Goal: Use online tool/utility

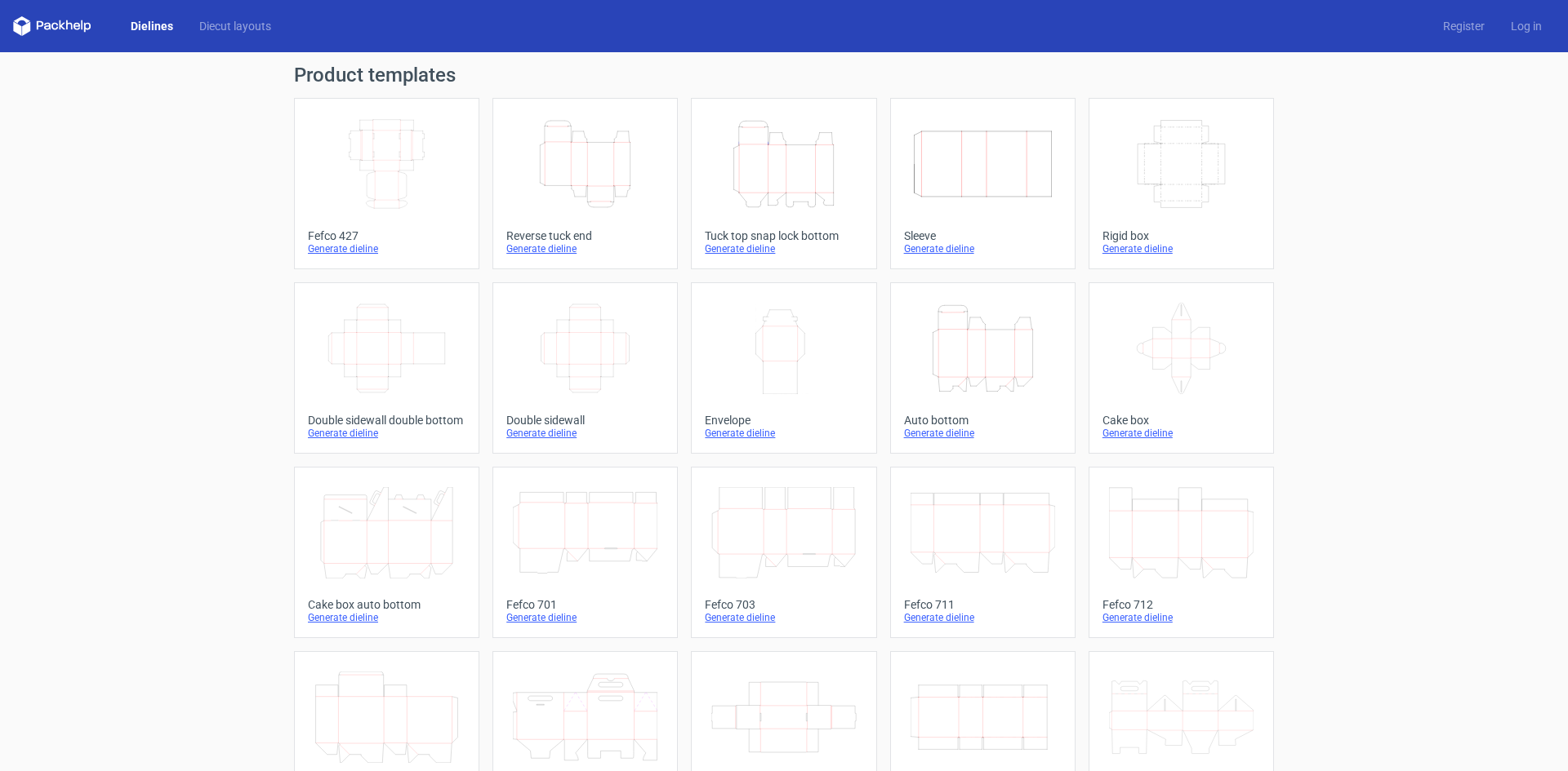
click at [625, 189] on icon "Height Depth Width" at bounding box center [585, 164] width 144 height 92
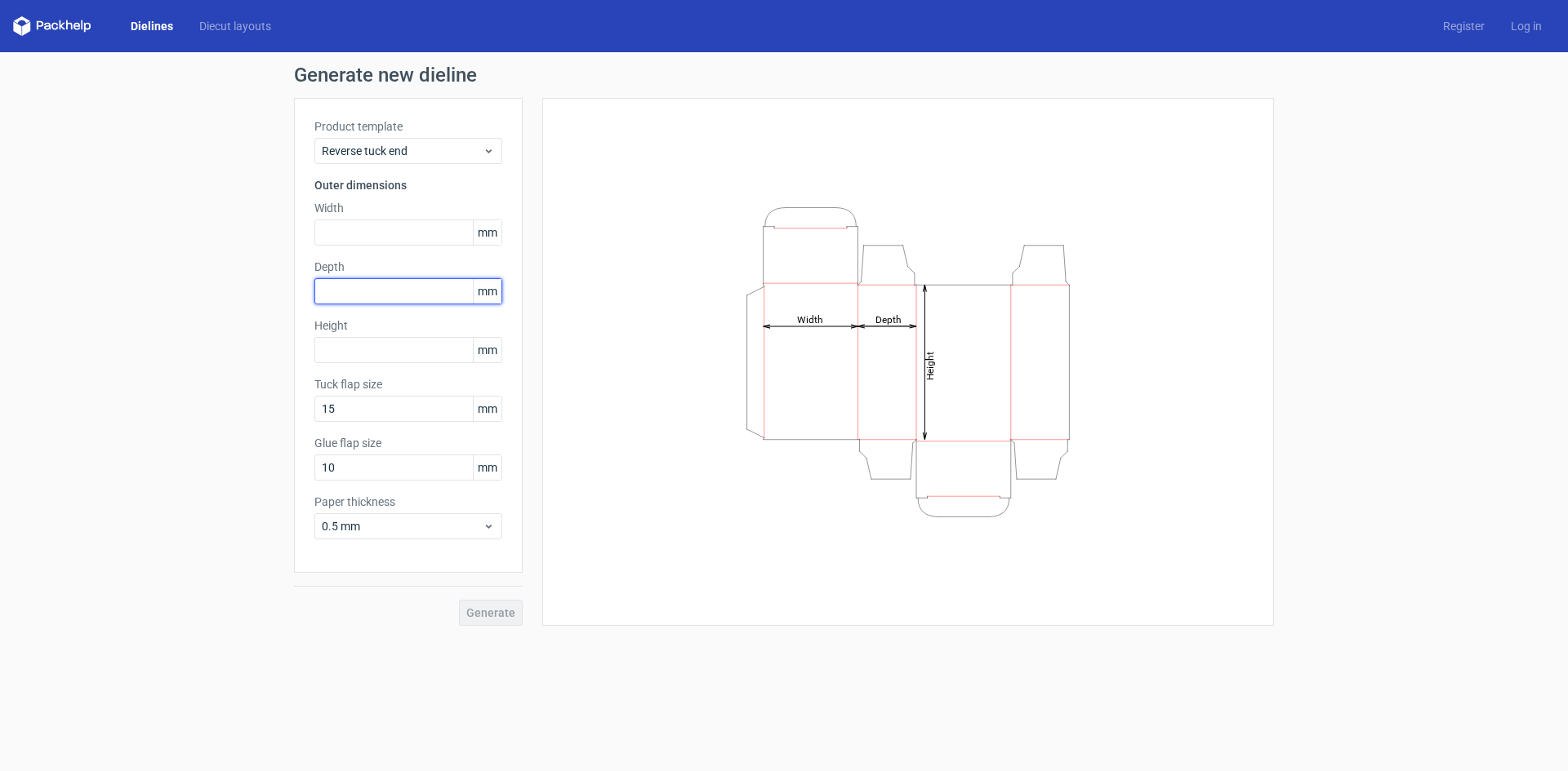
click at [358, 279] on input "text" at bounding box center [408, 291] width 187 height 26
type input "70"
click at [356, 233] on input "text" at bounding box center [408, 232] width 187 height 26
type input "103"
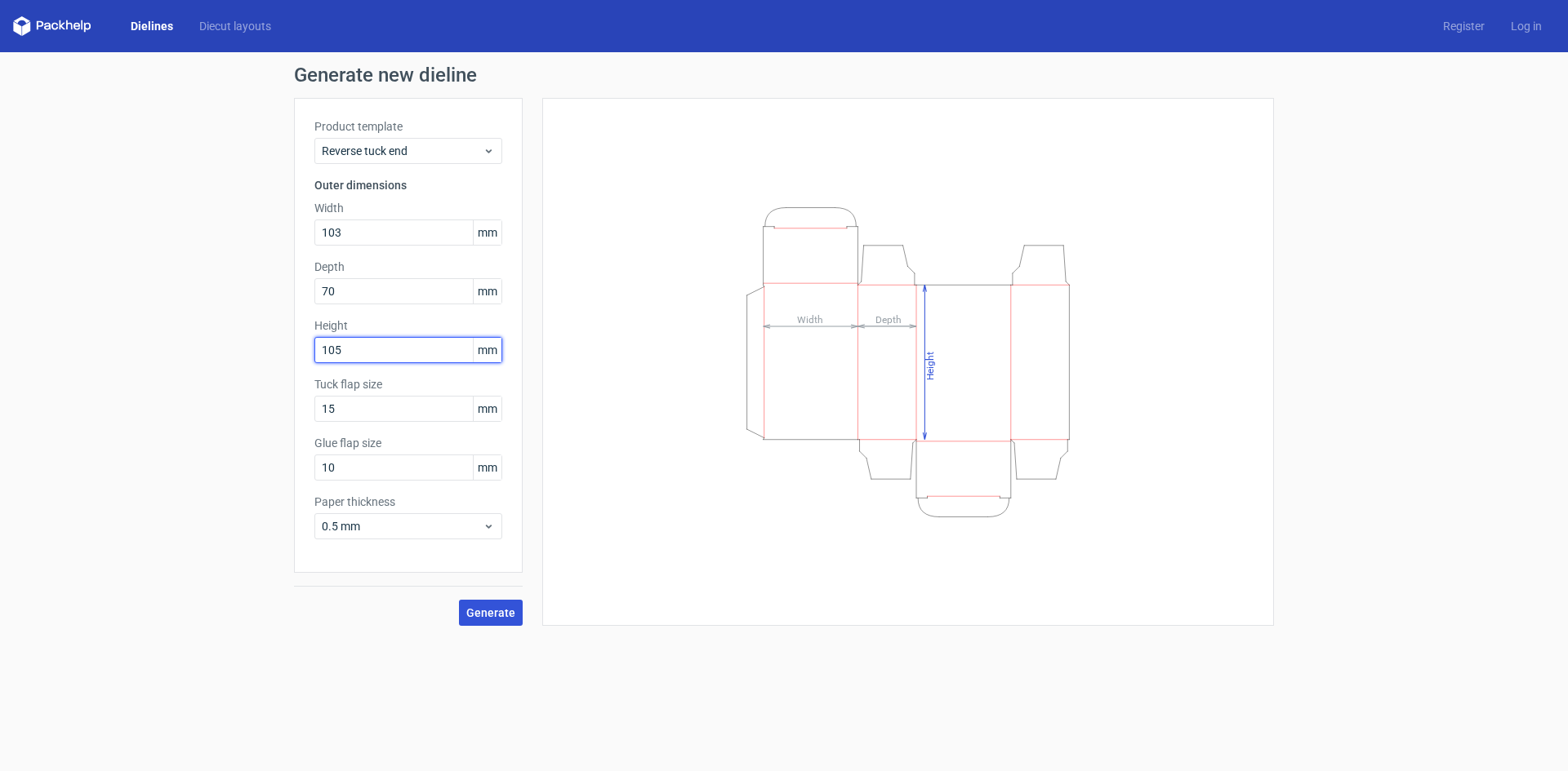
type input "105"
click at [490, 612] on span "Generate" at bounding box center [491, 613] width 49 height 11
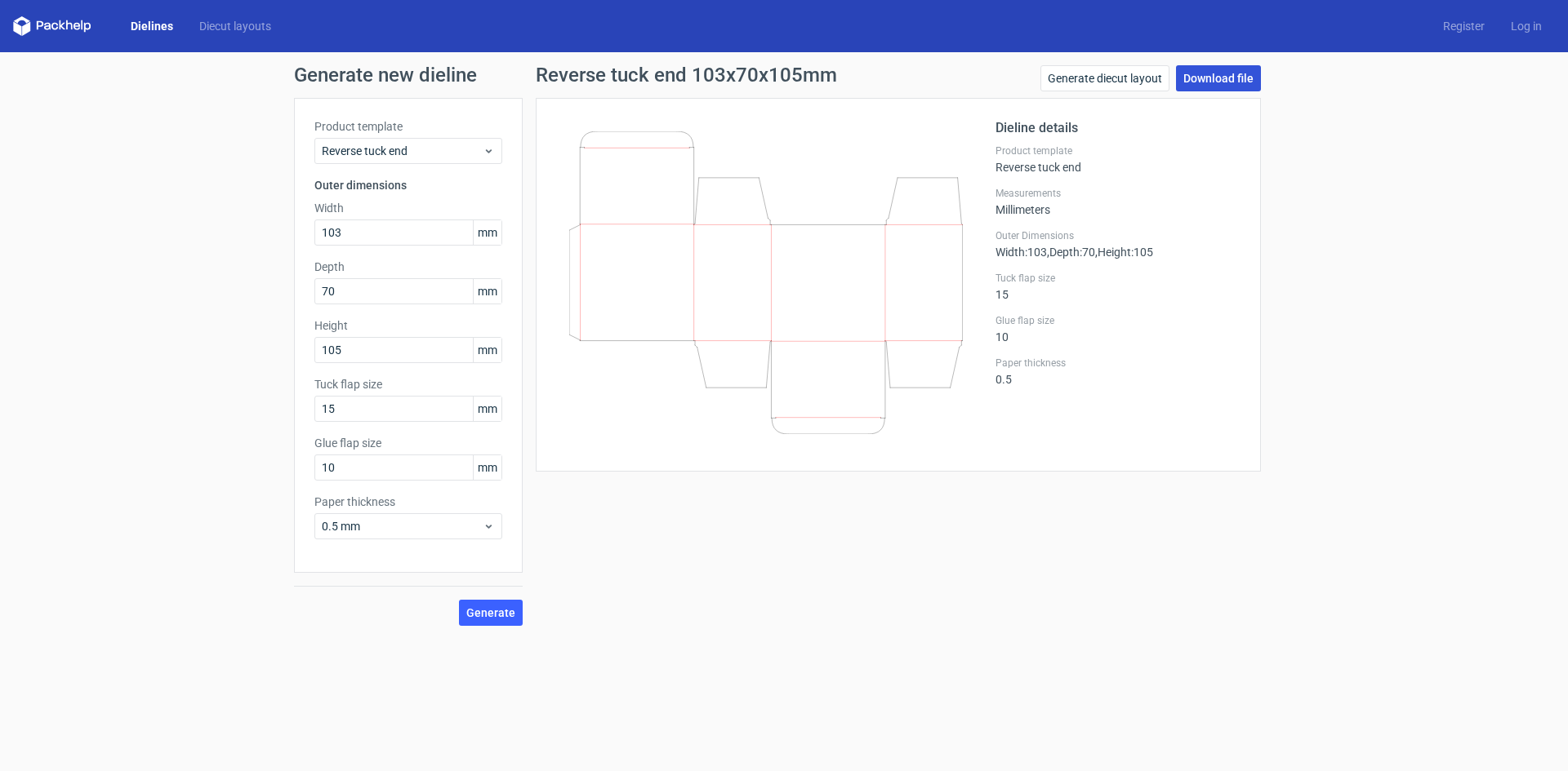
click at [1218, 79] on link "Download file" at bounding box center [1218, 79] width 85 height 26
